Goal: Information Seeking & Learning: Learn about a topic

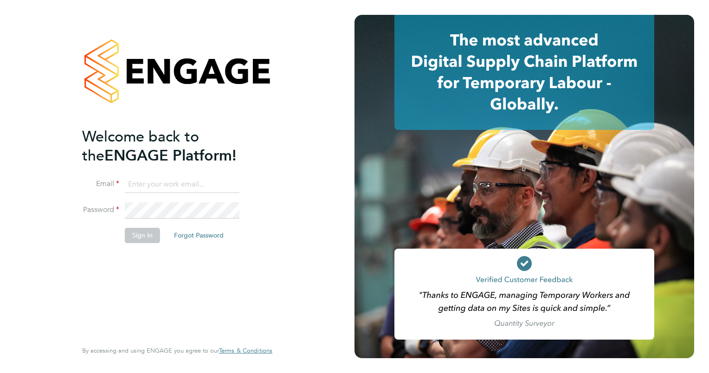
type input "dan.cardus@buildrec.com"
click at [147, 232] on button "Sign In" at bounding box center [142, 235] width 35 height 15
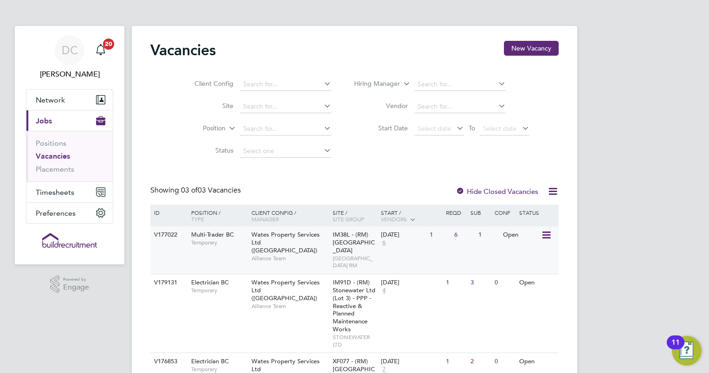
click at [544, 234] on icon at bounding box center [545, 235] width 9 height 11
click at [232, 241] on span "Temporary" at bounding box center [219, 242] width 56 height 7
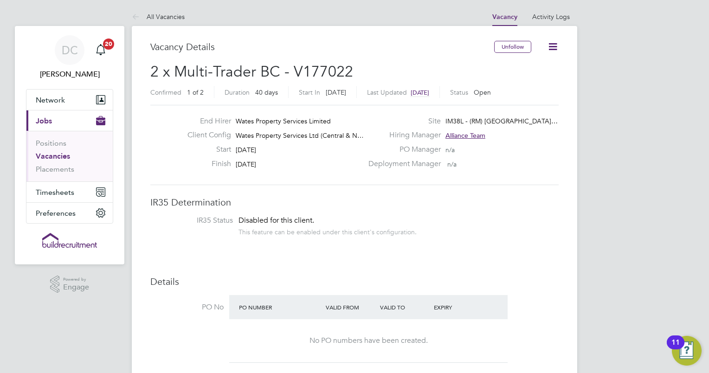
click at [318, 234] on div "This feature can be enabled under this client's configuration." at bounding box center [327, 230] width 178 height 11
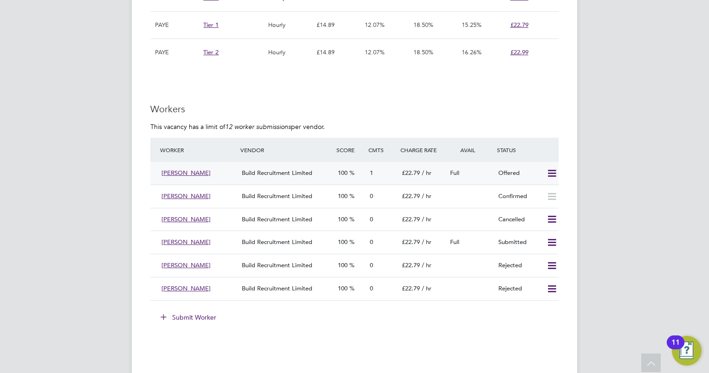
click at [551, 172] on icon at bounding box center [552, 173] width 12 height 7
click at [539, 189] on li "Confirm" at bounding box center [538, 192] width 35 height 13
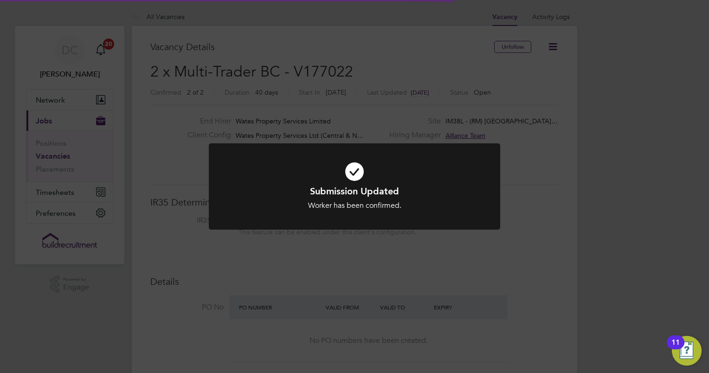
click at [355, 176] on icon at bounding box center [354, 172] width 241 height 36
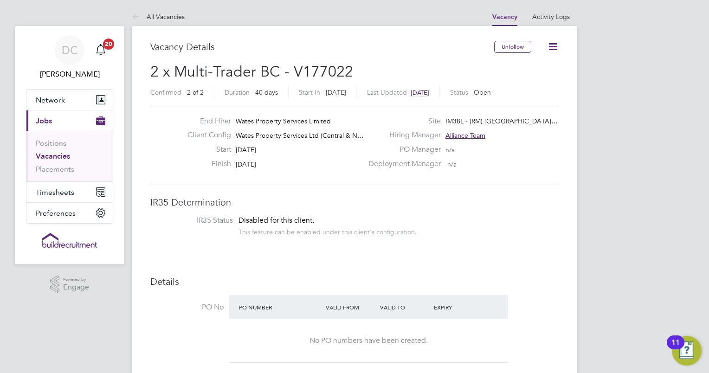
click at [55, 158] on link "Vacancies" at bounding box center [53, 156] width 34 height 9
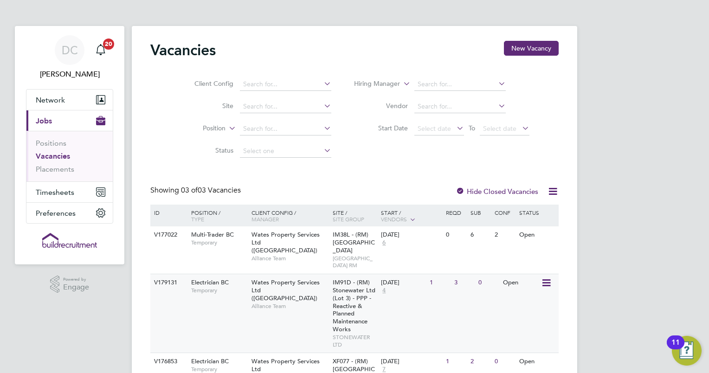
click at [219, 286] on span "Electrician BC" at bounding box center [210, 282] width 38 height 8
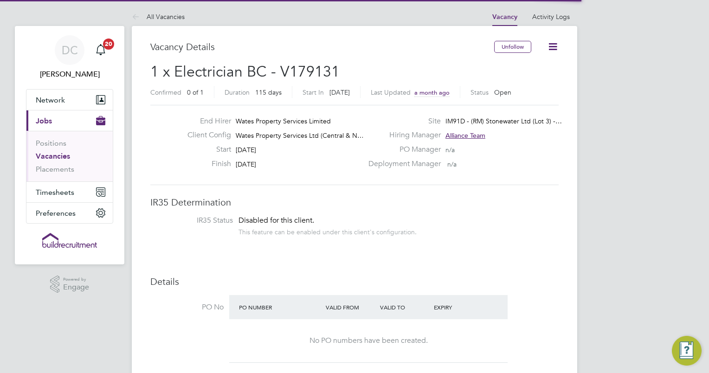
click at [450, 202] on h3 "IR35 Determination" at bounding box center [354, 202] width 408 height 12
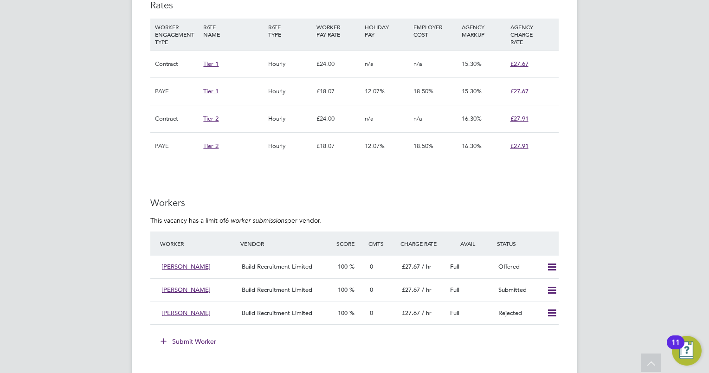
scroll to position [649, 0]
click at [550, 265] on icon at bounding box center [552, 265] width 12 height 7
click at [532, 282] on li "Confirm" at bounding box center [538, 285] width 35 height 13
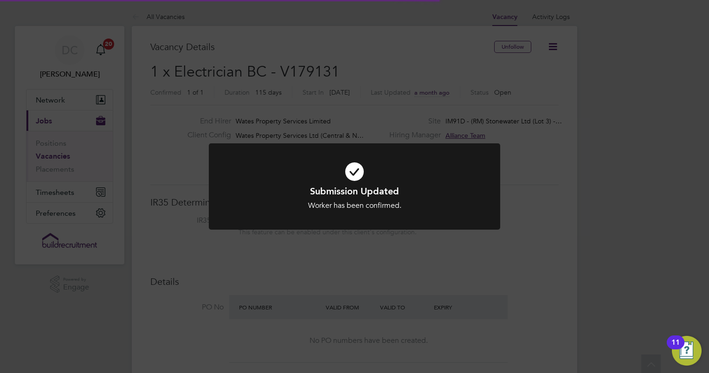
scroll to position [4, 5]
click at [355, 173] on icon at bounding box center [354, 172] width 241 height 36
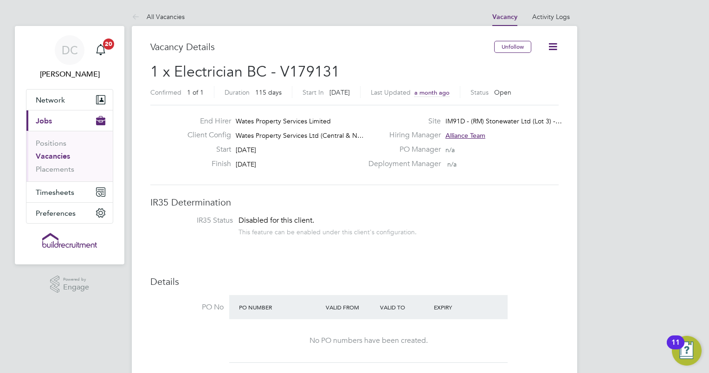
click at [64, 156] on link "Vacancies" at bounding box center [53, 156] width 34 height 9
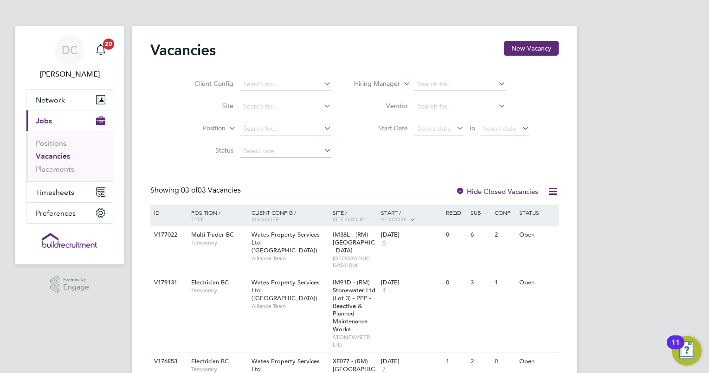
click at [363, 181] on div "Vacancies New Vacancy Client Config Site Position Status Hiring Manager Vendor …" at bounding box center [354, 236] width 408 height 391
